Goal: Information Seeking & Learning: Find contact information

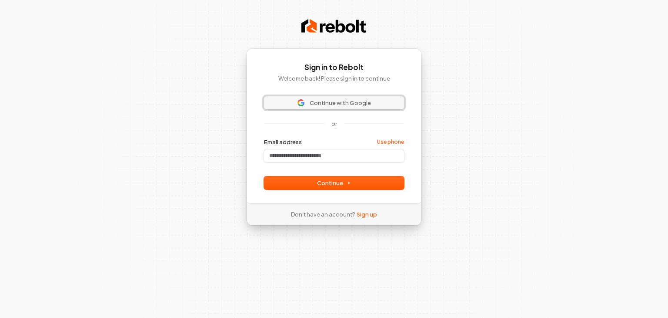
click at [342, 103] on span "Continue with Google" at bounding box center [340, 103] width 61 height 8
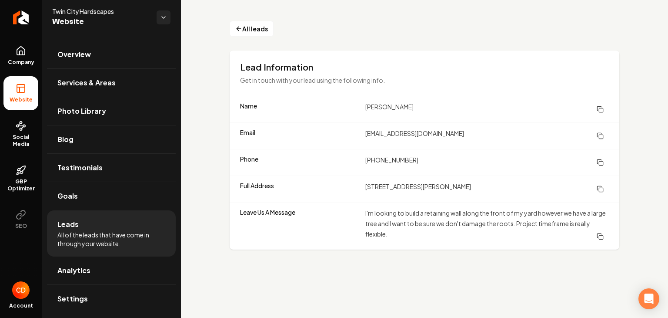
click at [603, 234] on icon "Main content area" at bounding box center [600, 236] width 7 height 7
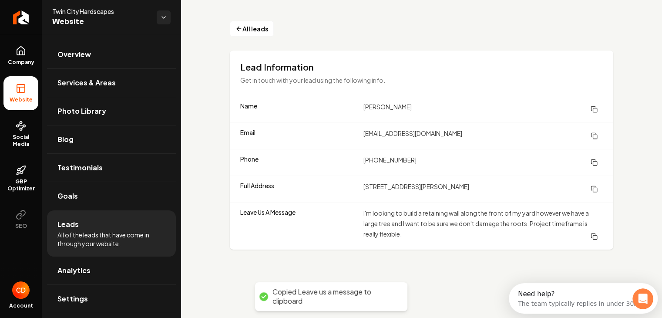
click at [603, 234] on div "Leave Us A Message I'm looking to build a retaining wall along the front of my …" at bounding box center [421, 225] width 383 height 47
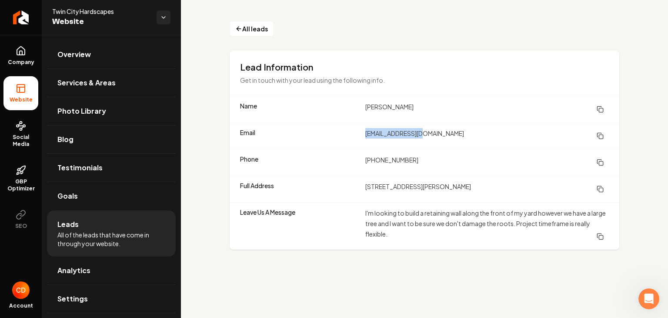
drag, startPoint x: 430, startPoint y: 134, endPoint x: 365, endPoint y: 130, distance: 65.0
click at [365, 130] on div "Email wmragan@gmail.com" at bounding box center [425, 135] width 390 height 27
copy dd "wmragan@gmail.com"
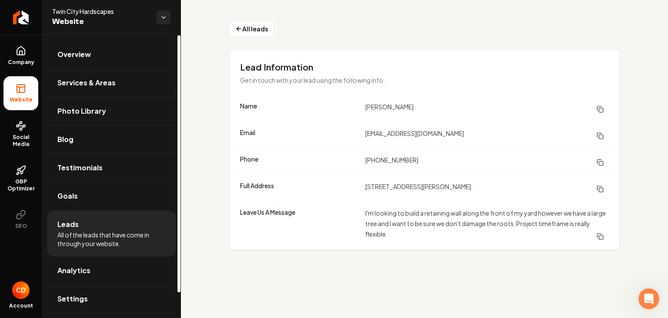
click at [80, 228] on li "Leads All of the leads that have come in through your website." at bounding box center [111, 233] width 129 height 46
click at [66, 228] on span "Leads" at bounding box center [67, 224] width 21 height 10
click at [252, 29] on span "All leads" at bounding box center [255, 28] width 26 height 9
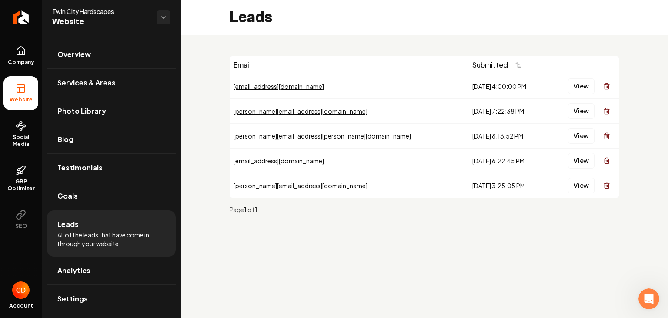
click at [288, 111] on div "chris_p_polen@yahoo.com" at bounding box center [350, 111] width 232 height 9
click at [581, 108] on button "View" at bounding box center [581, 111] width 27 height 16
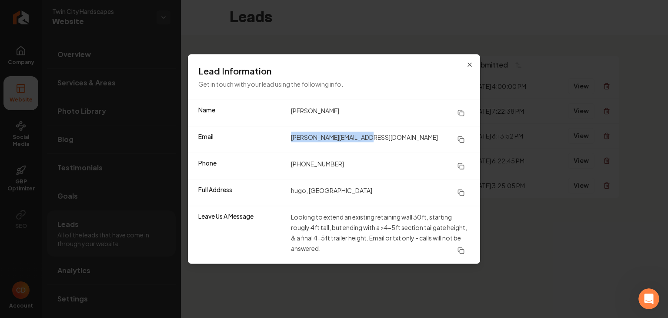
drag, startPoint x: 376, startPoint y: 138, endPoint x: 292, endPoint y: 138, distance: 84.4
click at [292, 138] on dd "chris_p_polen@yahoo.com" at bounding box center [380, 140] width 179 height 16
copy dd "chris_p_polen@yahoo.com"
click at [468, 66] on icon "button" at bounding box center [469, 64] width 7 height 7
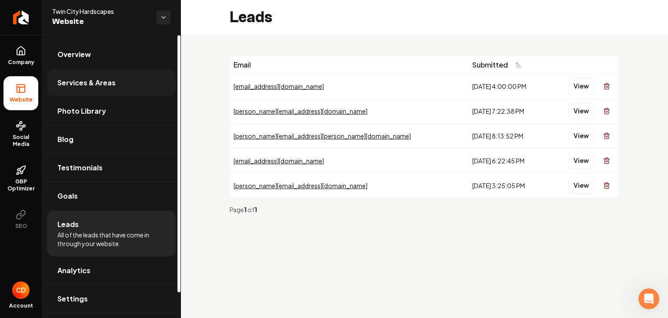
click at [79, 89] on link "Services & Areas" at bounding box center [111, 83] width 129 height 28
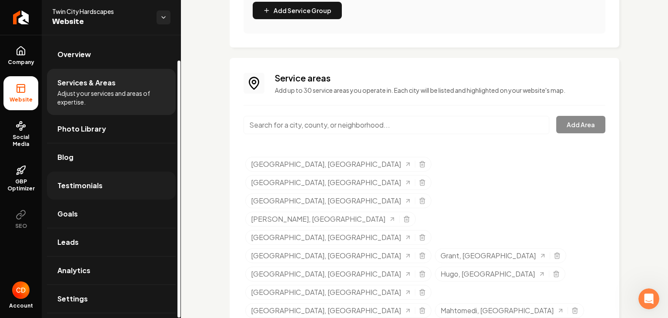
scroll to position [28, 0]
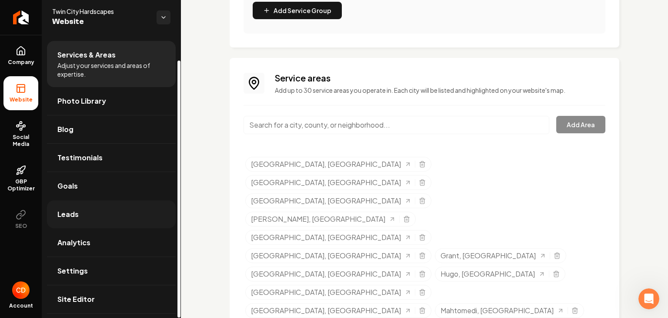
click at [81, 211] on link "Leads" at bounding box center [111, 214] width 129 height 28
